Goal: Register for event/course

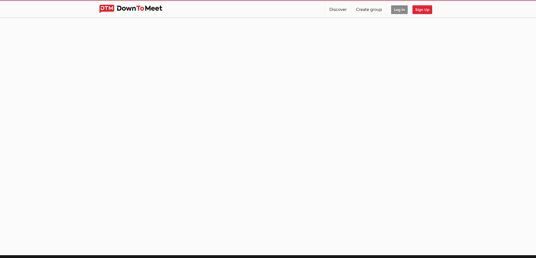
click at [395, 12] on span "Log In" at bounding box center [399, 9] width 17 height 9
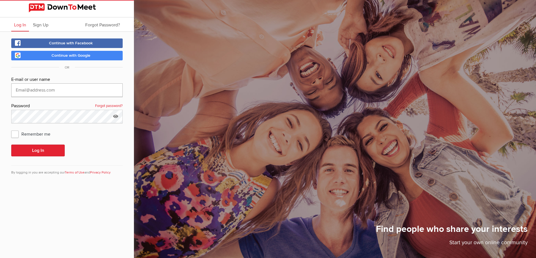
click at [50, 93] on input "text" at bounding box center [66, 91] width 111 height 14
click at [24, 89] on input "text" at bounding box center [66, 91] width 111 height 14
click at [80, 191] on div "Log In Sign Up Forgot Password? Continue with Facebook Continue with Google OR …" at bounding box center [67, 129] width 134 height 258
click at [64, 57] on span "Continue with Google" at bounding box center [70, 55] width 39 height 5
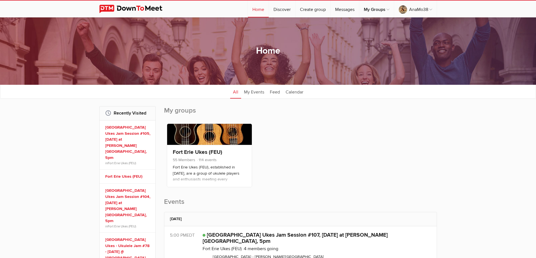
click at [298, 166] on div "Member Organizer Co-Organizer Event Organizer [GEOGRAPHIC_DATA] Ukes (FEU) 55 M…" at bounding box center [300, 157] width 273 height 72
click at [310, 179] on div "Member Organizer Co-Organizer Event Organizer [GEOGRAPHIC_DATA] Ukes (FEU) 55 M…" at bounding box center [300, 157] width 273 height 72
click at [231, 162] on span "55 Members 114 events" at bounding box center [209, 160] width 73 height 7
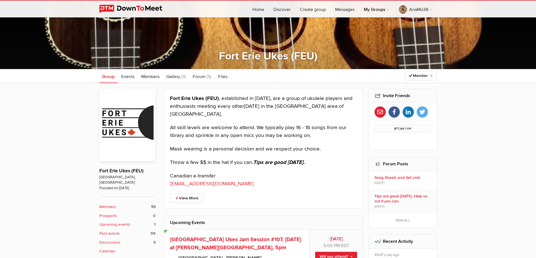
scroll to position [84, 0]
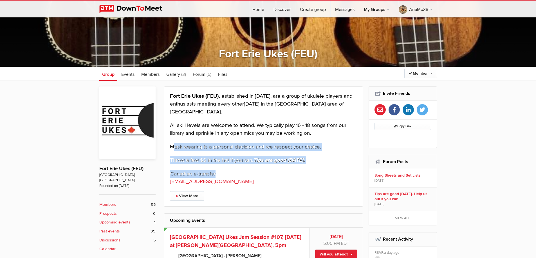
drag, startPoint x: 197, startPoint y: 145, endPoint x: 314, endPoint y: 165, distance: 119.1
click at [314, 165] on div "Fort Erie Ukes (FEU) , established in [DATE], are a group of ukulele players an…" at bounding box center [263, 139] width 187 height 93
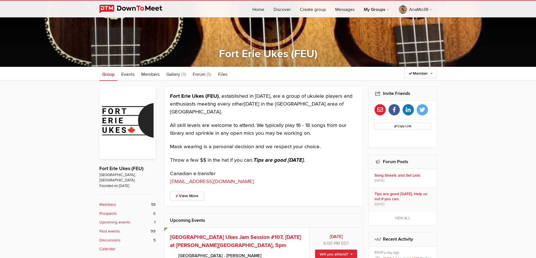
drag, startPoint x: 309, startPoint y: 178, endPoint x: 285, endPoint y: 173, distance: 24.5
click at [308, 178] on p "Canadian e-transfer [EMAIL_ADDRESS][DOMAIN_NAME]" at bounding box center [263, 178] width 187 height 16
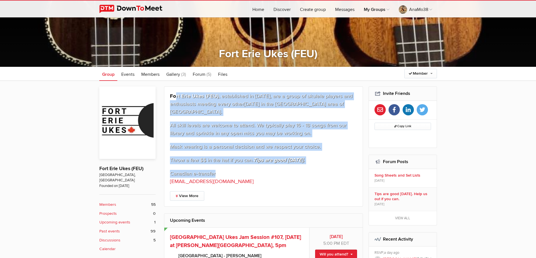
drag, startPoint x: 176, startPoint y: 93, endPoint x: 338, endPoint y: 173, distance: 179.9
click at [338, 173] on div "Fort Erie Ukes (FEU) , established in [DATE], are a group of ukulele players an…" at bounding box center [263, 139] width 187 height 93
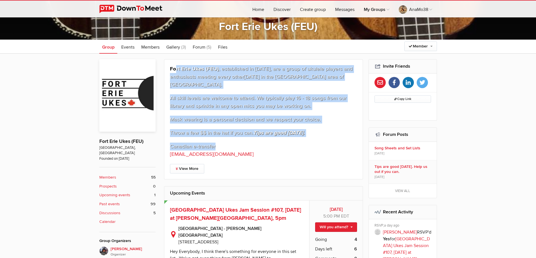
scroll to position [113, 0]
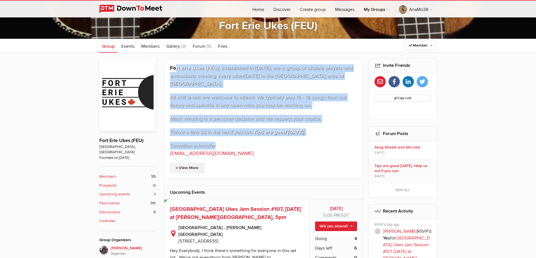
click at [188, 171] on link "View More" at bounding box center [187, 168] width 34 height 10
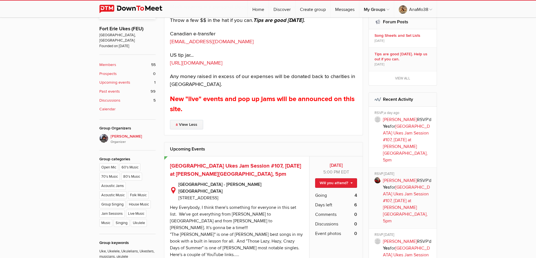
scroll to position [225, 0]
click at [278, 99] on span "New "live" events and pop up jams will be announced on this site." at bounding box center [262, 104] width 185 height 18
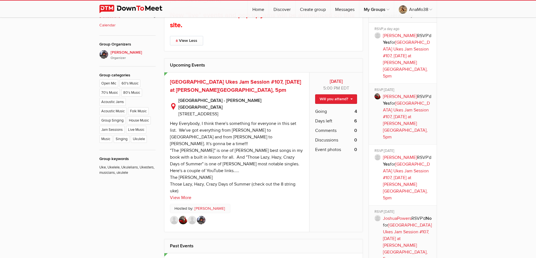
scroll to position [309, 0]
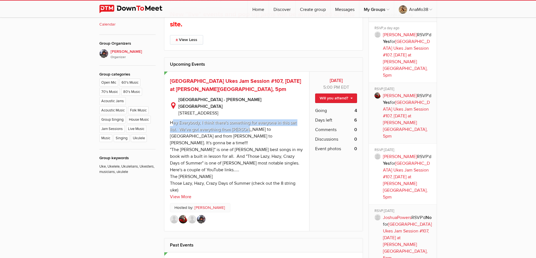
drag, startPoint x: 173, startPoint y: 117, endPoint x: 248, endPoint y: 125, distance: 74.9
click at [248, 125] on div "Hey Everybody, I think there's something for everyone in this set list. We've g…" at bounding box center [236, 156] width 133 height 73
click at [219, 89] on span "[GEOGRAPHIC_DATA] Ukes Jam Session #107, [DATE] at [PERSON_NAME][GEOGRAPHIC_DAT…" at bounding box center [235, 85] width 131 height 15
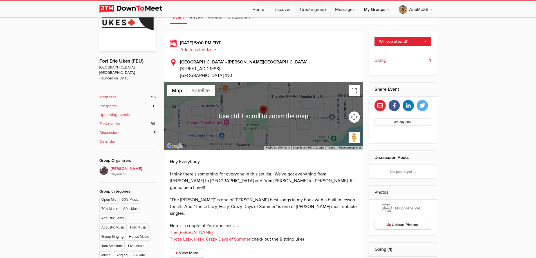
scroll to position [197, 0]
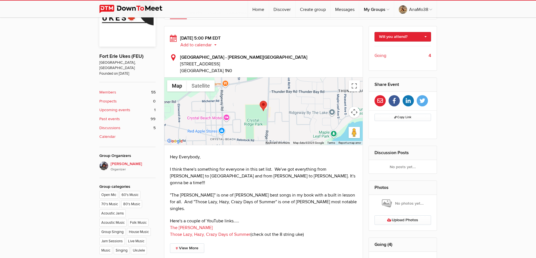
drag, startPoint x: 184, startPoint y: 158, endPoint x: 292, endPoint y: 195, distance: 114.3
click at [328, 192] on div "Hey Everybody, I think there's something for everyone in this set list. We've g…" at bounding box center [263, 196] width 187 height 84
click at [255, 218] on p "Here's a couple of YouTube links..... The [PERSON_NAME] Those Lazy, Hazy, Crazy…" at bounding box center [263, 228] width 187 height 20
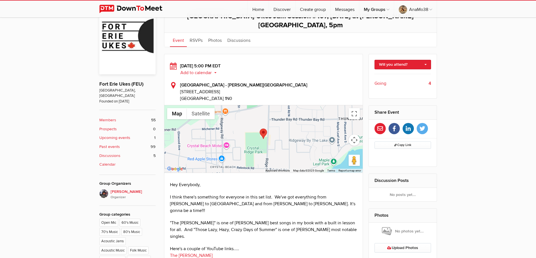
scroll to position [169, 0]
click at [397, 60] on link "Will you attend?" at bounding box center [402, 65] width 57 height 10
click at [392, 73] on link "I'm going" at bounding box center [403, 77] width 56 height 8
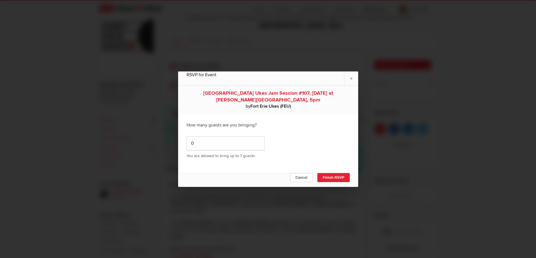
click at [324, 149] on div "0 You are allowed to bring up to 7 guests." at bounding box center [267, 147] width 163 height 31
click at [336, 180] on button "Finish RSVP" at bounding box center [333, 177] width 32 height 9
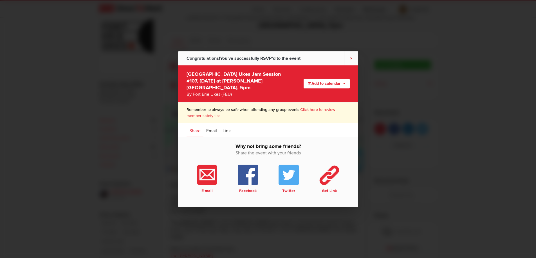
click at [353, 56] on link "×" at bounding box center [351, 58] width 14 height 14
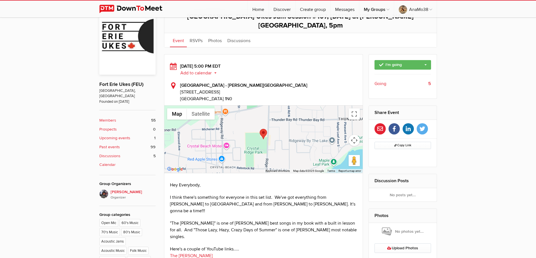
click at [489, 115] on div "Public event Anyone who has access to the group can see the event, description,…" at bounding box center [268, 235] width 536 height 476
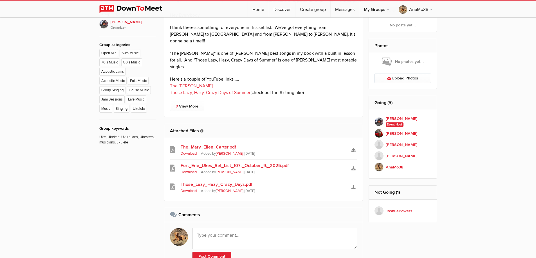
scroll to position [338, 0]
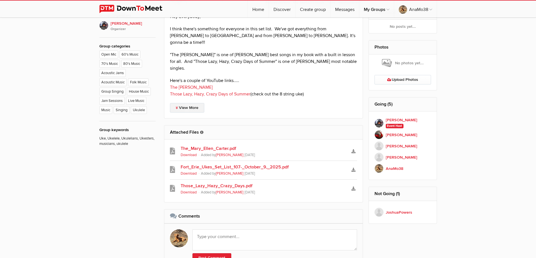
click at [190, 103] on link "View More" at bounding box center [187, 108] width 34 height 10
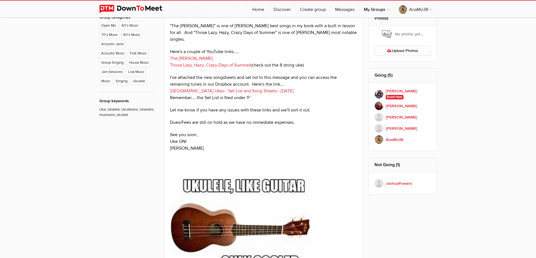
scroll to position [366, 0]
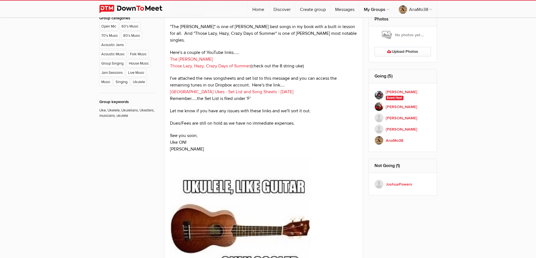
click at [235, 89] on link "[GEOGRAPHIC_DATA] Ukes - Set List and Song Sheets - [DATE]" at bounding box center [231, 92] width 123 height 6
